Goal: Information Seeking & Learning: Learn about a topic

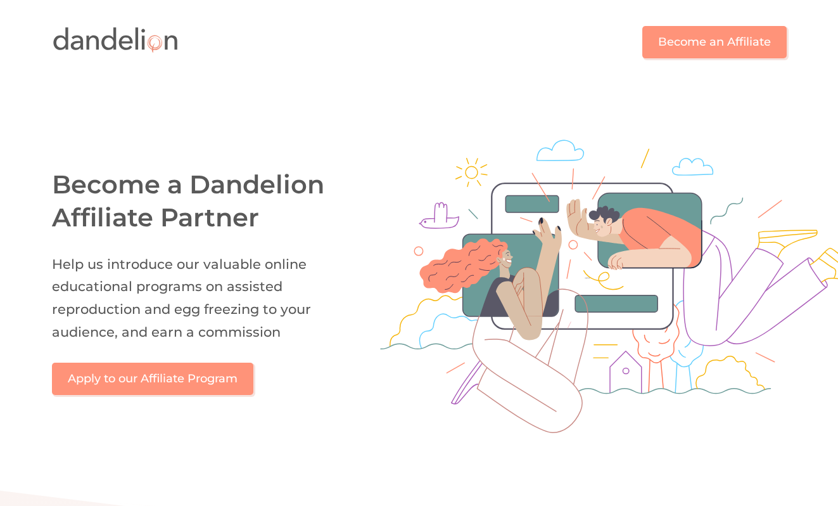
click at [122, 43] on img at bounding box center [115, 40] width 127 height 30
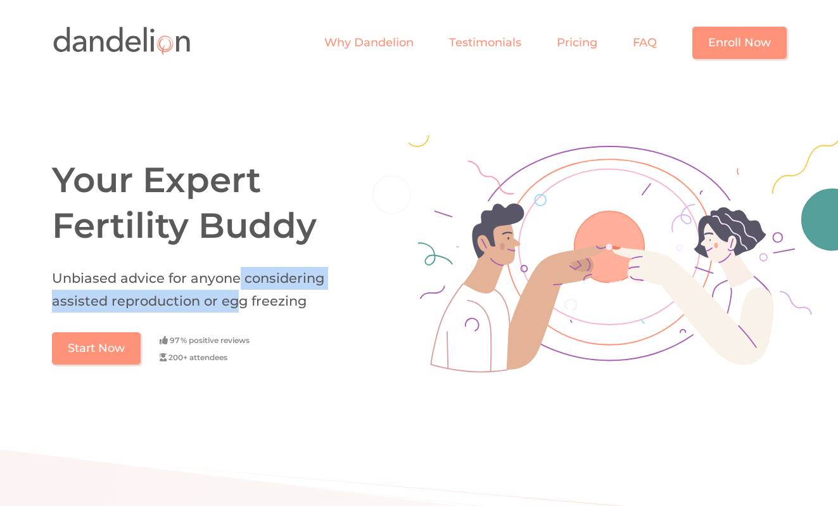
drag, startPoint x: 238, startPoint y: 286, endPoint x: 238, endPoint y: 300, distance: 13.9
click at [238, 300] on h2 "Unbiased advice for anyone considering assisted reproduction or egg freezing" at bounding box center [203, 289] width 303 height 45
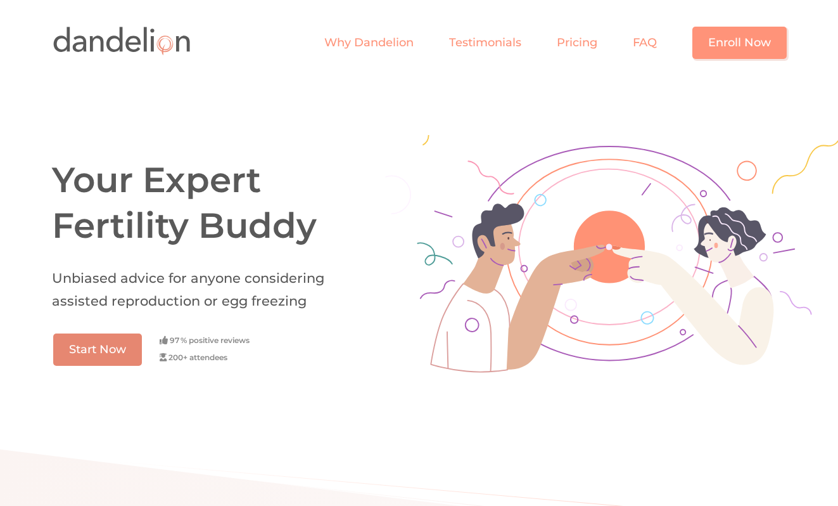
click at [129, 355] on link "Start Now" at bounding box center [97, 349] width 89 height 32
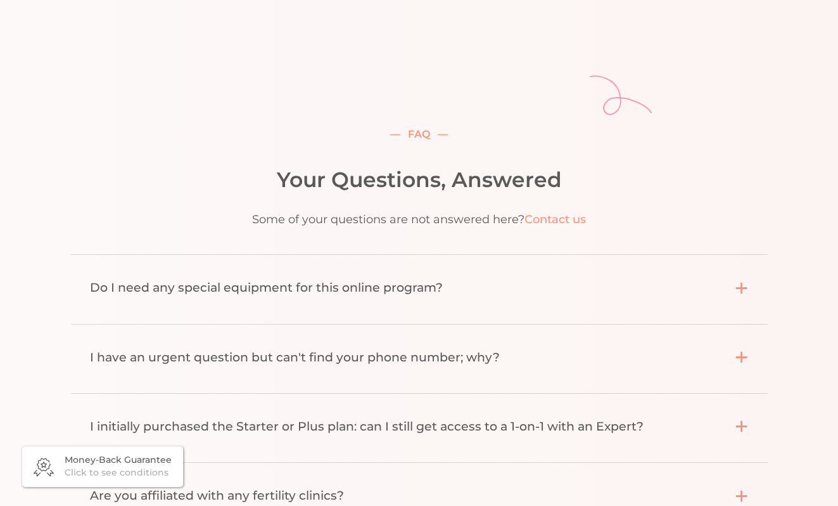
scroll to position [4525, 0]
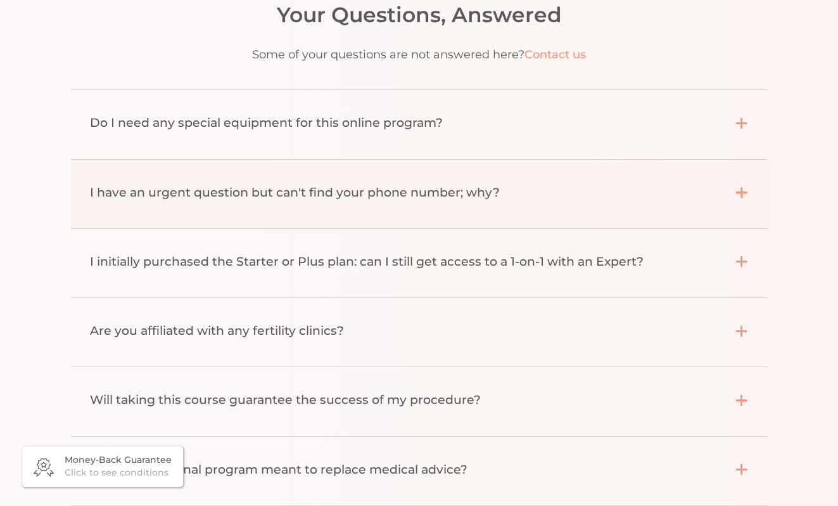
click at [351, 203] on div "I have an urgent question but can't find your phone number; why?" at bounding box center [403, 192] width 626 height 20
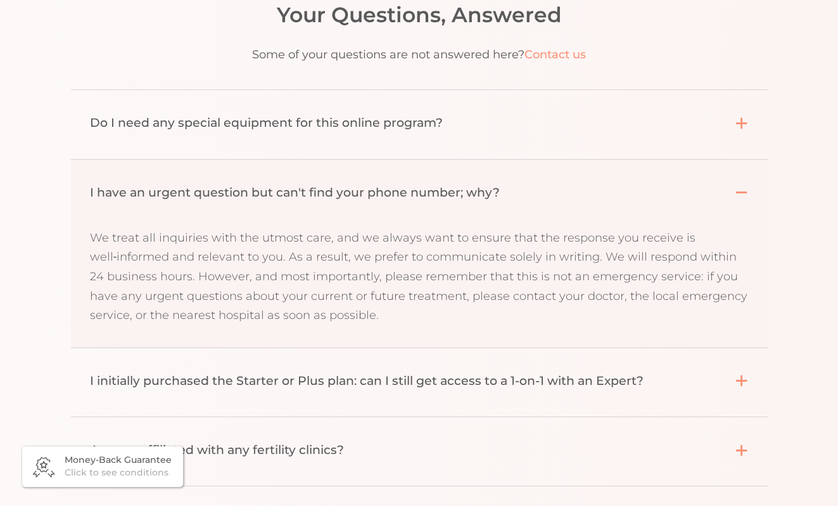
click at [351, 203] on div "I have an urgent question but can't find your phone number; why?" at bounding box center [403, 192] width 626 height 20
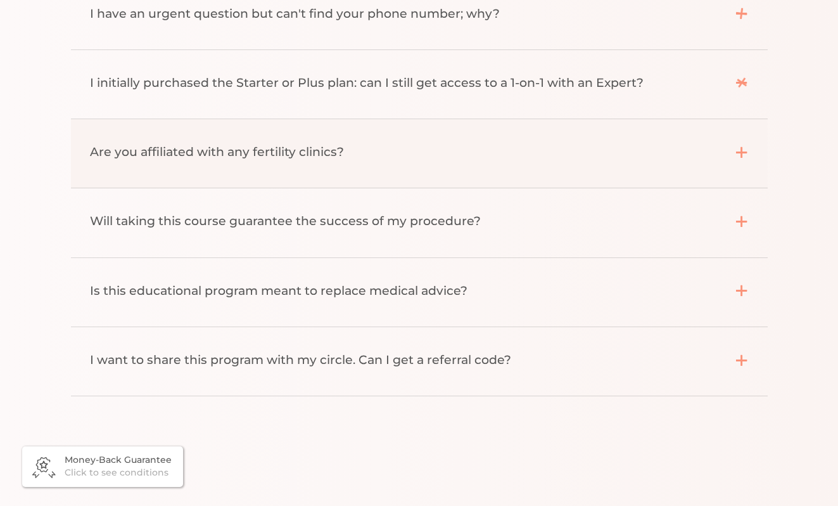
scroll to position [4703, 0]
click at [361, 227] on div "Will taking this course guarantee the success of my procedure?" at bounding box center [403, 222] width 626 height 20
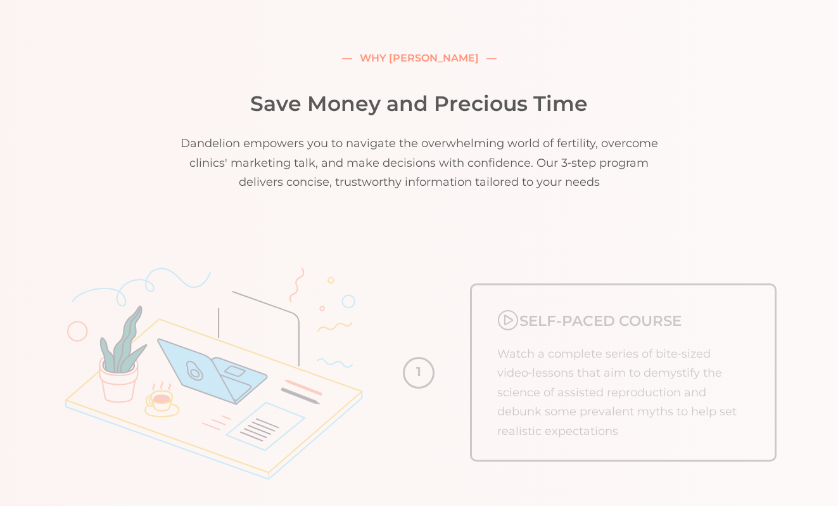
scroll to position [0, 0]
